Goal: Complete application form

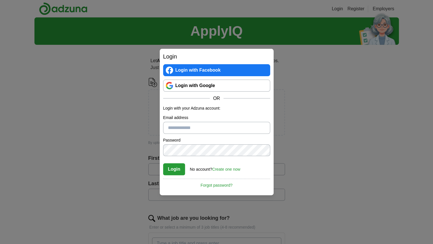
click at [212, 88] on link "Login with Google" at bounding box center [216, 86] width 107 height 12
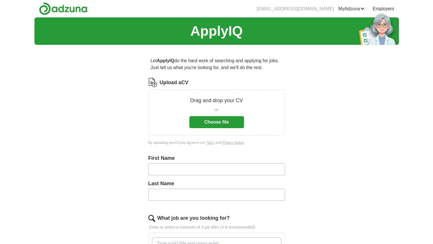
click at [222, 122] on button "Choose file" at bounding box center [217, 122] width 55 height 12
click at [218, 211] on form "Upload a CV Drag and drop your CV or Choose file By uploading your CV you agree…" at bounding box center [216, 238] width 137 height 320
click at [222, 120] on button "Choose file" at bounding box center [217, 122] width 55 height 12
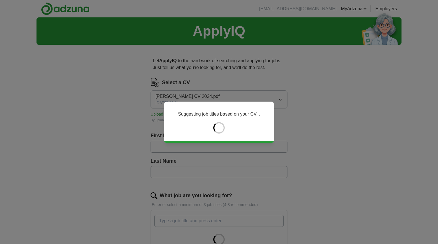
type input "****"
type input "********"
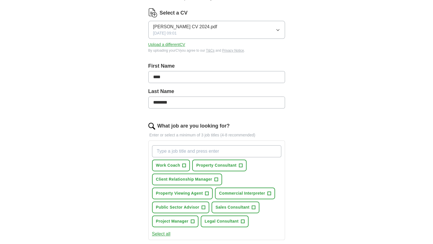
scroll to position [98, 0]
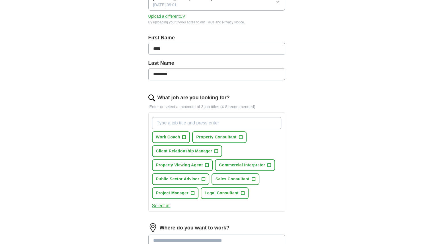
click at [166, 206] on button "Select all" at bounding box center [161, 205] width 19 height 7
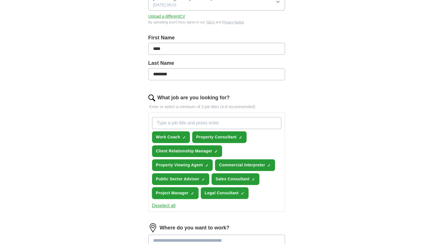
click at [0, 0] on span "×" at bounding box center [0, 0] width 0 height 0
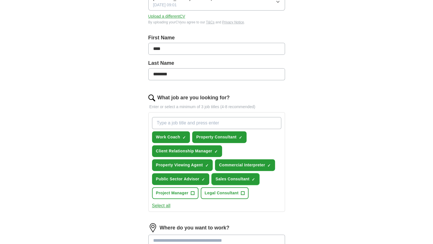
click at [0, 0] on span "×" at bounding box center [0, 0] width 0 height 0
click at [267, 168] on button "Commercial Interpreter ✓ ×" at bounding box center [245, 165] width 60 height 12
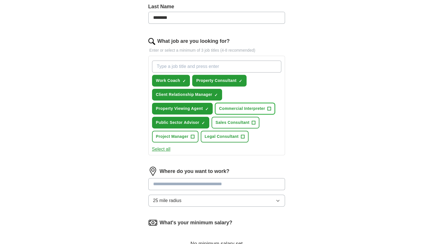
scroll to position [155, 0]
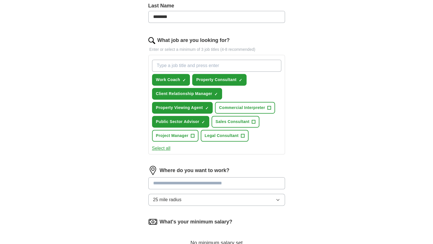
click at [205, 184] on input at bounding box center [216, 183] width 137 height 12
click at [229, 178] on input at bounding box center [216, 183] width 137 height 12
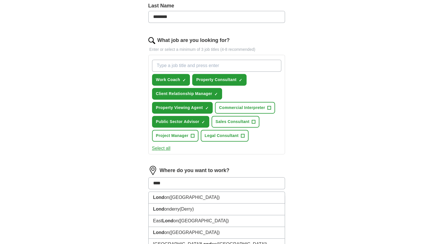
type input "*****"
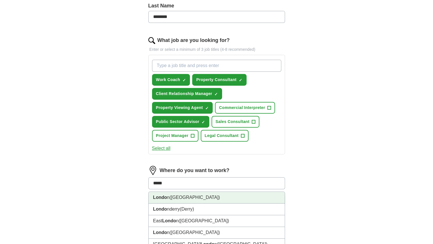
click at [243, 200] on li "Londo n ([GEOGRAPHIC_DATA])" at bounding box center [217, 197] width 136 height 12
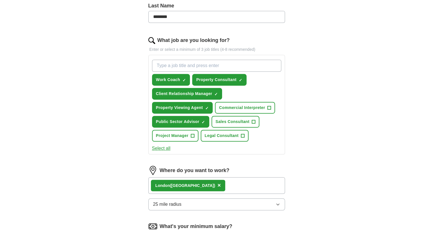
click at [224, 182] on div "Londo n ([GEOGRAPHIC_DATA]) ×" at bounding box center [216, 185] width 137 height 17
click at [223, 205] on button "25 mile radius" at bounding box center [216, 204] width 137 height 12
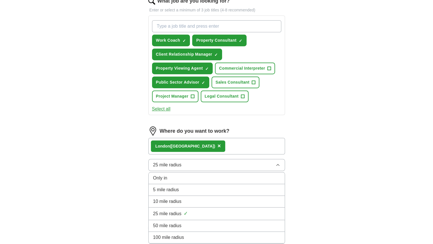
click at [196, 222] on div "50 mile radius" at bounding box center [216, 225] width 127 height 7
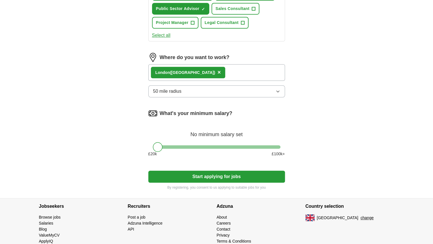
scroll to position [268, 0]
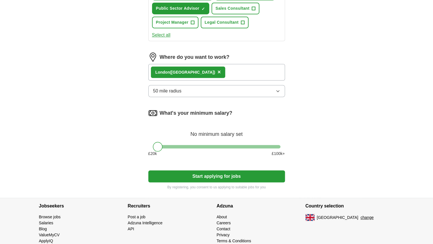
click at [165, 145] on div at bounding box center [217, 146] width 128 height 3
click at [163, 144] on div at bounding box center [158, 147] width 10 height 10
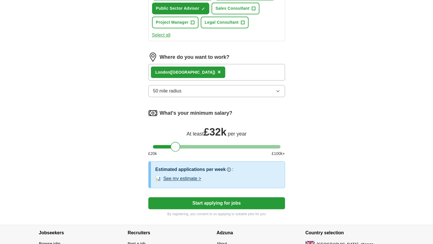
click at [175, 145] on div at bounding box center [217, 146] width 128 height 3
drag, startPoint x: 176, startPoint y: 146, endPoint x: 181, endPoint y: 147, distance: 4.3
click at [181, 147] on div at bounding box center [180, 147] width 10 height 10
click at [208, 199] on button "Start applying for jobs" at bounding box center [216, 203] width 137 height 12
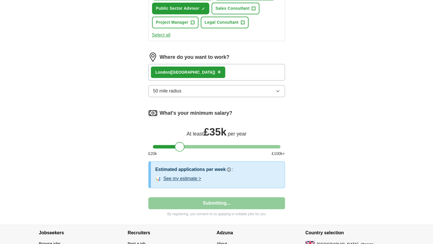
select select "**"
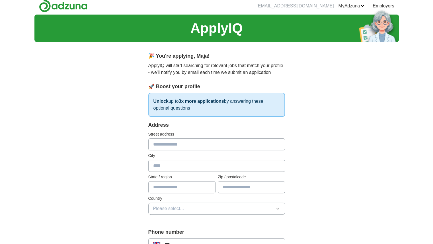
scroll to position [0, 0]
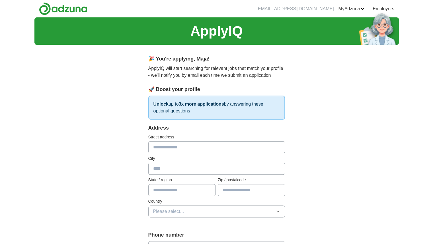
click at [203, 149] on input "text" at bounding box center [216, 147] width 137 height 12
type input "**********"
type input "********"
type input "****"
type input "*******"
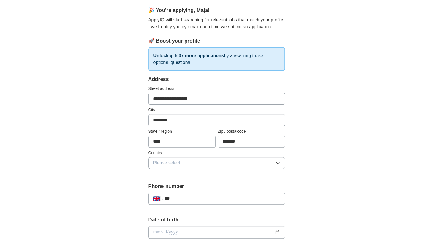
scroll to position [51, 0]
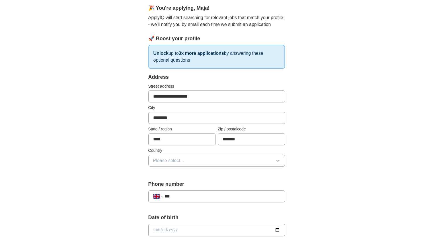
click at [200, 164] on button "Please select..." at bounding box center [216, 160] width 137 height 12
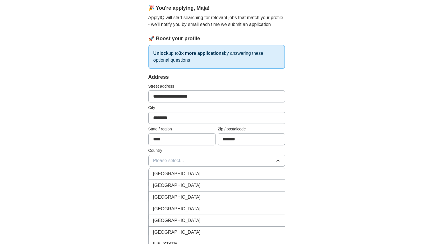
click at [200, 164] on button "Please select..." at bounding box center [216, 160] width 137 height 12
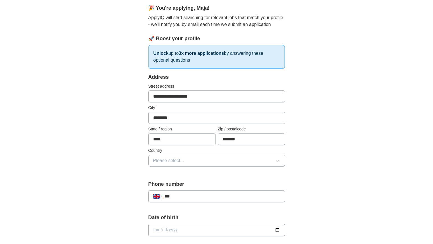
click at [200, 164] on button "Please select..." at bounding box center [216, 160] width 137 height 12
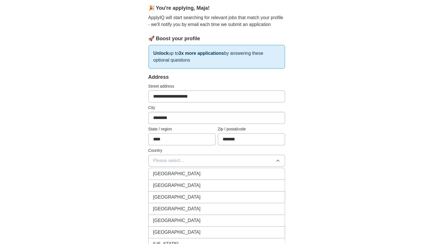
click at [201, 170] on div "[GEOGRAPHIC_DATA]" at bounding box center [216, 173] width 127 height 7
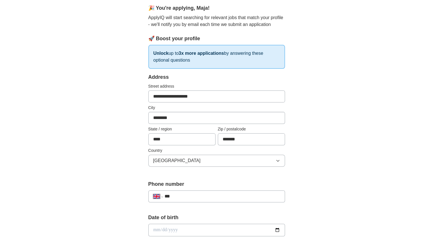
click at [194, 193] on input "***" at bounding box center [222, 196] width 116 height 7
type input "**********"
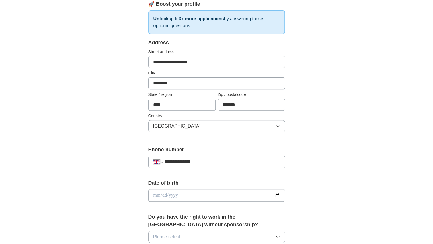
scroll to position [86, 0]
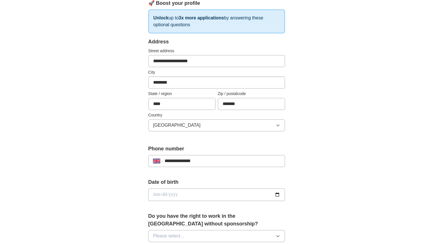
click at [194, 195] on input "date" at bounding box center [216, 194] width 137 height 13
type input "**********"
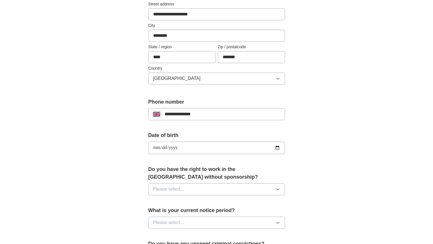
scroll to position [140, 0]
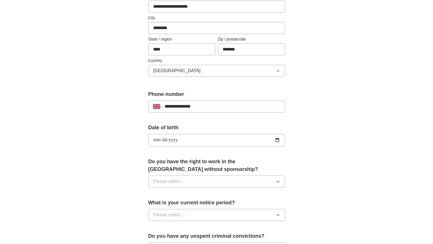
click at [224, 180] on button "Please select..." at bounding box center [216, 181] width 137 height 12
click at [182, 193] on div "Yes" at bounding box center [216, 194] width 127 height 7
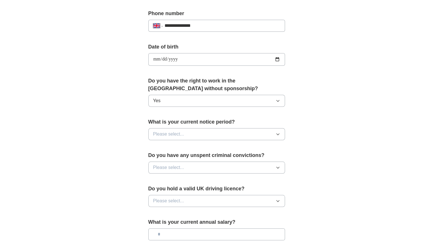
scroll to position [220, 0]
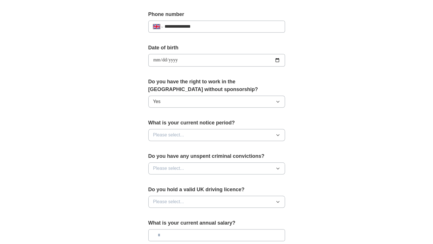
click at [190, 129] on button "Please select..." at bounding box center [216, 135] width 137 height 12
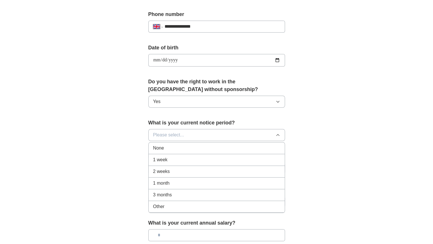
click at [167, 181] on span "1 month" at bounding box center [161, 183] width 17 height 7
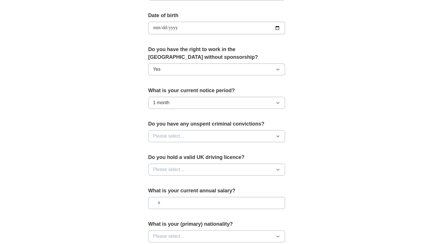
scroll to position [258, 0]
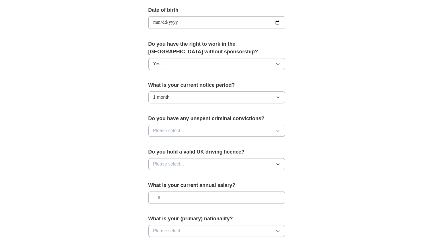
click at [203, 130] on button "Please select..." at bounding box center [216, 131] width 137 height 12
click at [185, 153] on div "No" at bounding box center [216, 155] width 127 height 7
click at [189, 160] on button "Please select..." at bounding box center [216, 164] width 137 height 12
click at [185, 177] on div "Yes" at bounding box center [216, 177] width 127 height 7
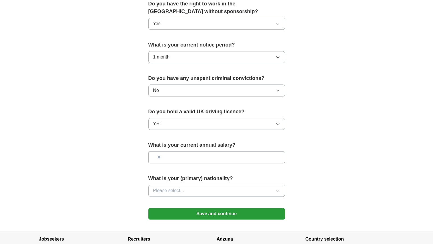
scroll to position [305, 0]
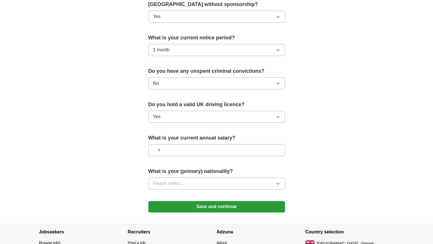
click at [195, 153] on input "text" at bounding box center [216, 150] width 137 height 12
click at [197, 147] on input "text" at bounding box center [216, 150] width 137 height 12
type input "*******"
click at [201, 178] on button "Please select..." at bounding box center [216, 183] width 137 height 12
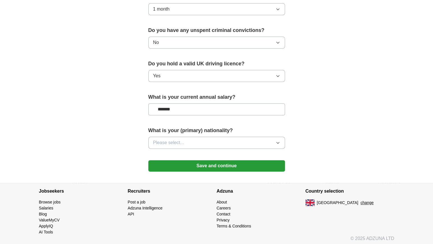
scroll to position [345, 0]
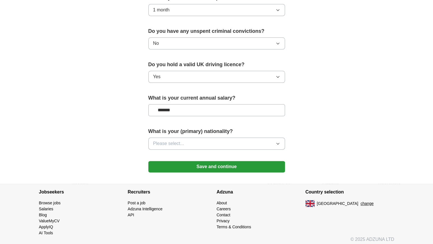
click at [198, 169] on button "Save and continue" at bounding box center [216, 166] width 137 height 11
